Goal: Task Accomplishment & Management: Manage account settings

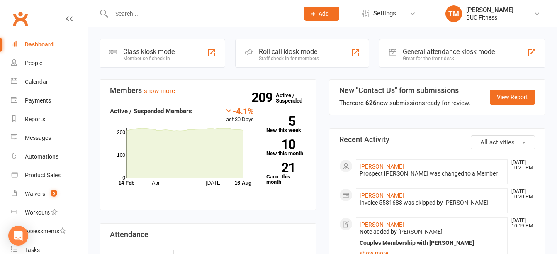
click at [152, 10] on input "text" at bounding box center [201, 14] width 184 height 12
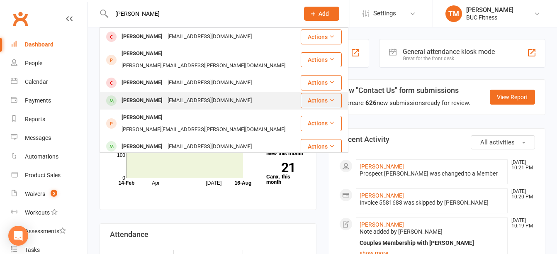
type input "[PERSON_NAME]"
click at [136, 94] on div "[PERSON_NAME]" at bounding box center [142, 100] width 46 height 12
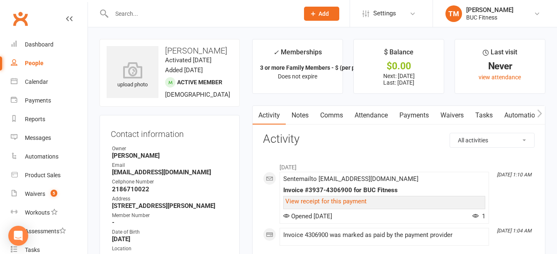
click at [421, 119] on link "Payments" at bounding box center [413, 115] width 41 height 19
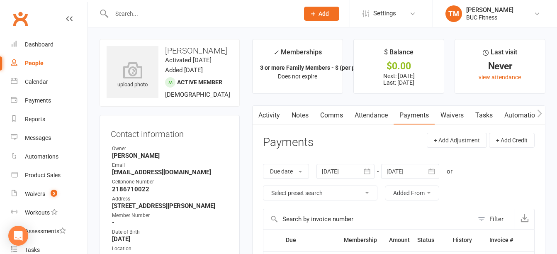
click at [306, 115] on link "Notes" at bounding box center [300, 115] width 29 height 19
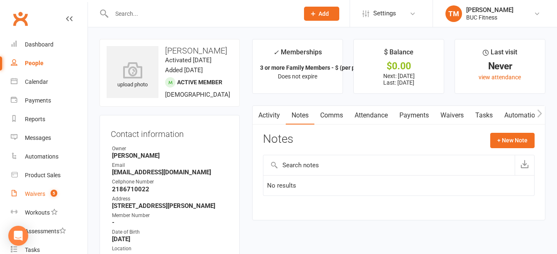
click at [37, 192] on div "Waivers" at bounding box center [35, 193] width 20 height 7
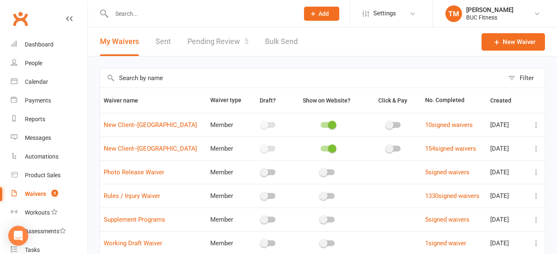
click at [209, 41] on link "Pending Review 5" at bounding box center [217, 41] width 61 height 29
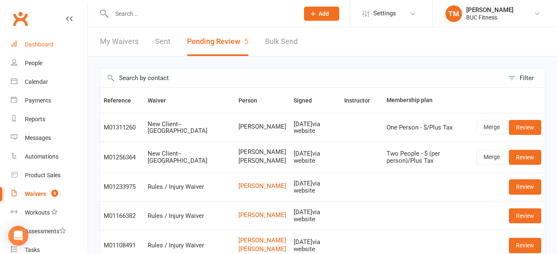
click at [39, 45] on div "Dashboard" at bounding box center [39, 44] width 29 height 7
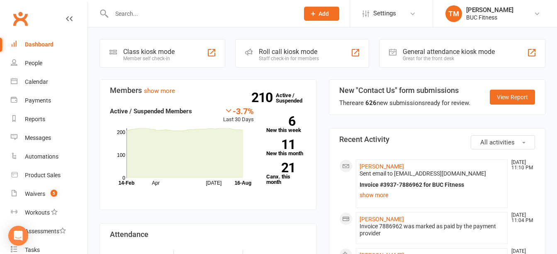
click at [184, 15] on input "text" at bounding box center [201, 14] width 184 height 12
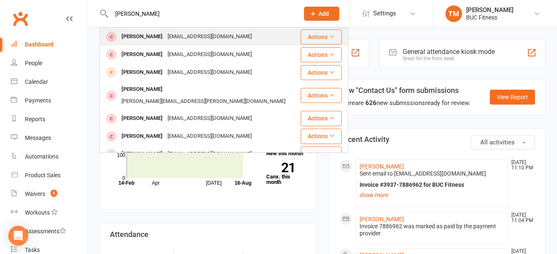
type input "[PERSON_NAME]"
click at [154, 38] on div "[PERSON_NAME]" at bounding box center [142, 37] width 46 height 12
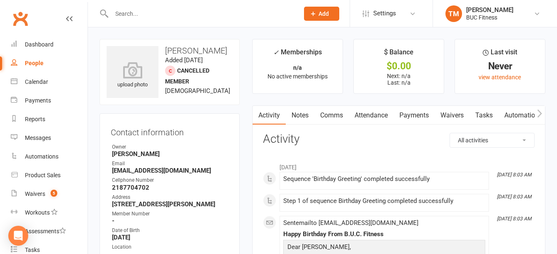
click at [454, 115] on link "Waivers" at bounding box center [451, 115] width 35 height 19
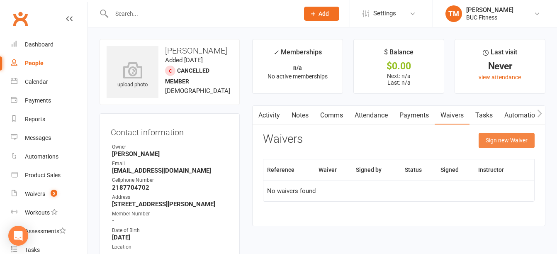
click at [501, 140] on button "Sign new Waiver" at bounding box center [506, 140] width 56 height 15
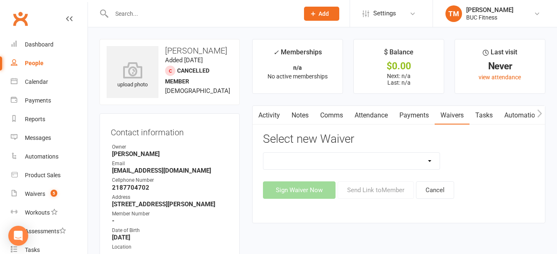
click at [377, 162] on select "New Client--[GEOGRAPHIC_DATA] New Client--[GEOGRAPHIC_DATA] Photo Release Waive…" at bounding box center [351, 161] width 176 height 17
select select "5045"
click at [263, 153] on select "New Client--[GEOGRAPHIC_DATA] New Client--[GEOGRAPHIC_DATA] Photo Release Waive…" at bounding box center [351, 161] width 176 height 17
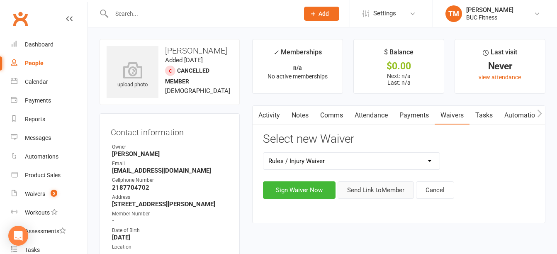
click at [371, 186] on button "Send Link to Member" at bounding box center [375, 189] width 76 height 17
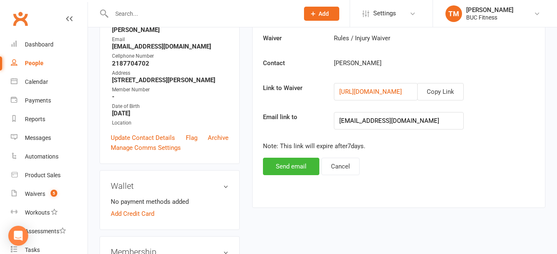
scroll to position [124, 0]
click at [305, 169] on button "Send email" at bounding box center [291, 165] width 56 height 17
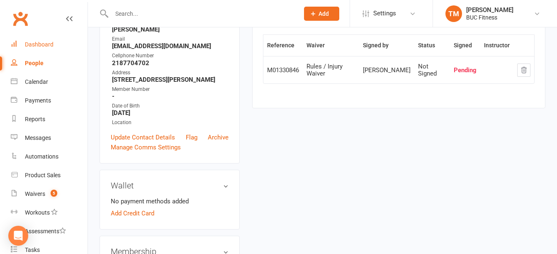
click at [48, 45] on div "Dashboard" at bounding box center [39, 44] width 29 height 7
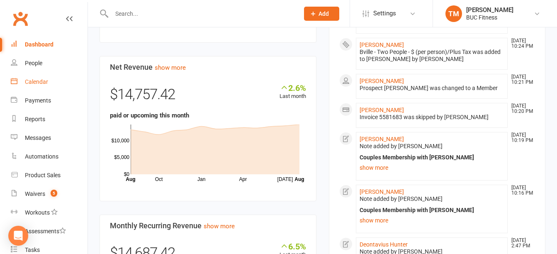
scroll to position [290, 0]
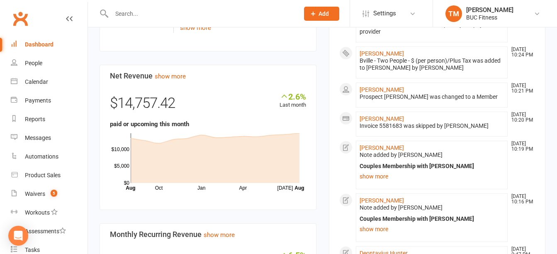
click at [35, 37] on link "Dashboard" at bounding box center [49, 44] width 77 height 19
click at [35, 41] on div "Dashboard" at bounding box center [39, 44] width 29 height 7
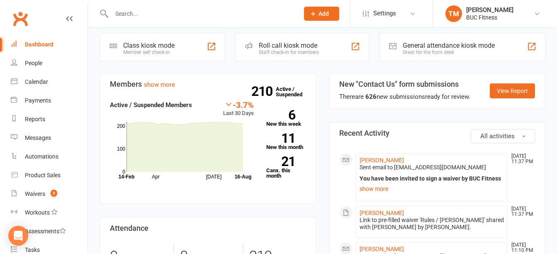
scroll to position [0, 0]
